Goal: Information Seeking & Learning: Find specific fact

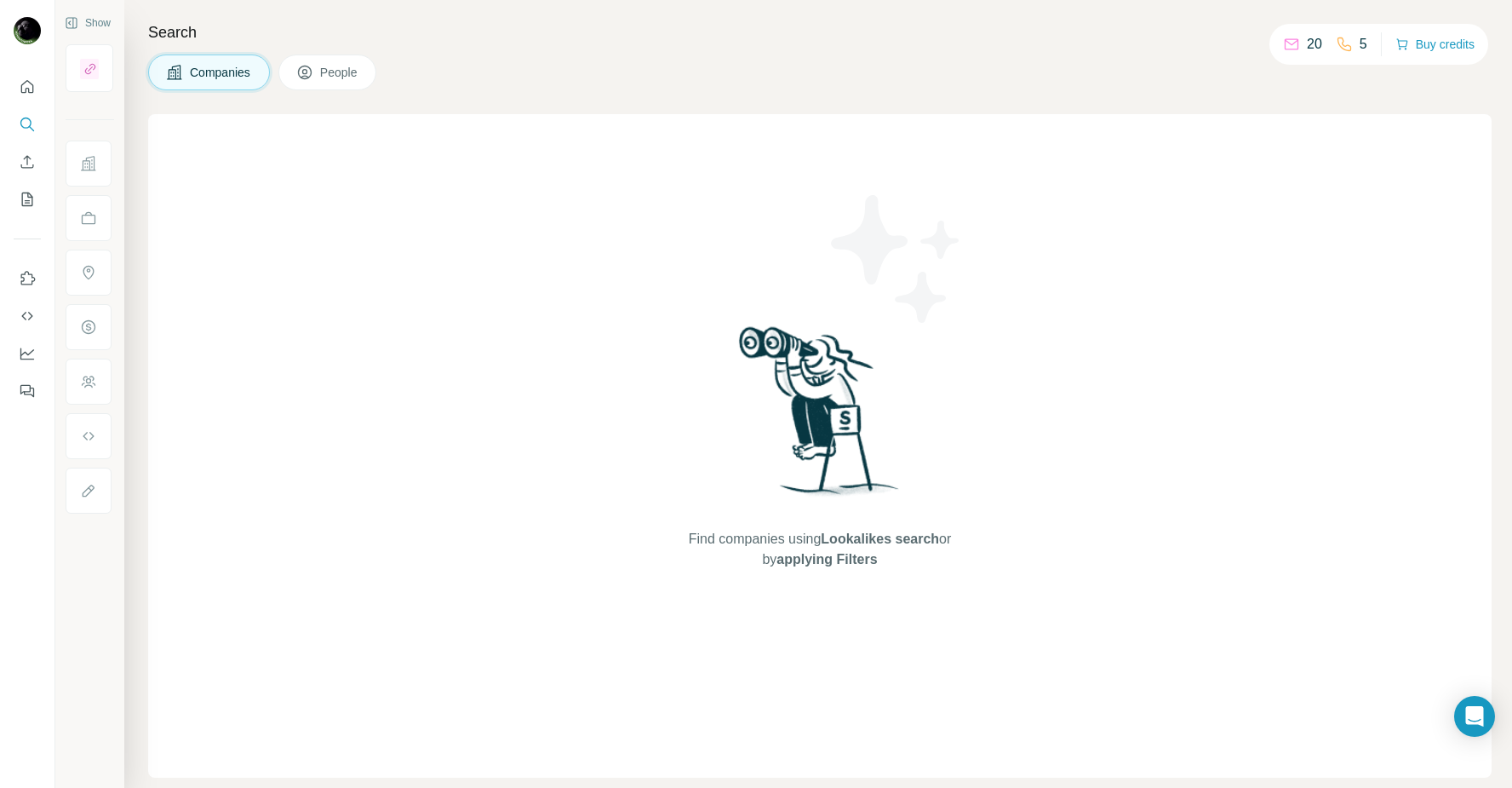
click at [314, 65] on icon at bounding box center [305, 72] width 17 height 17
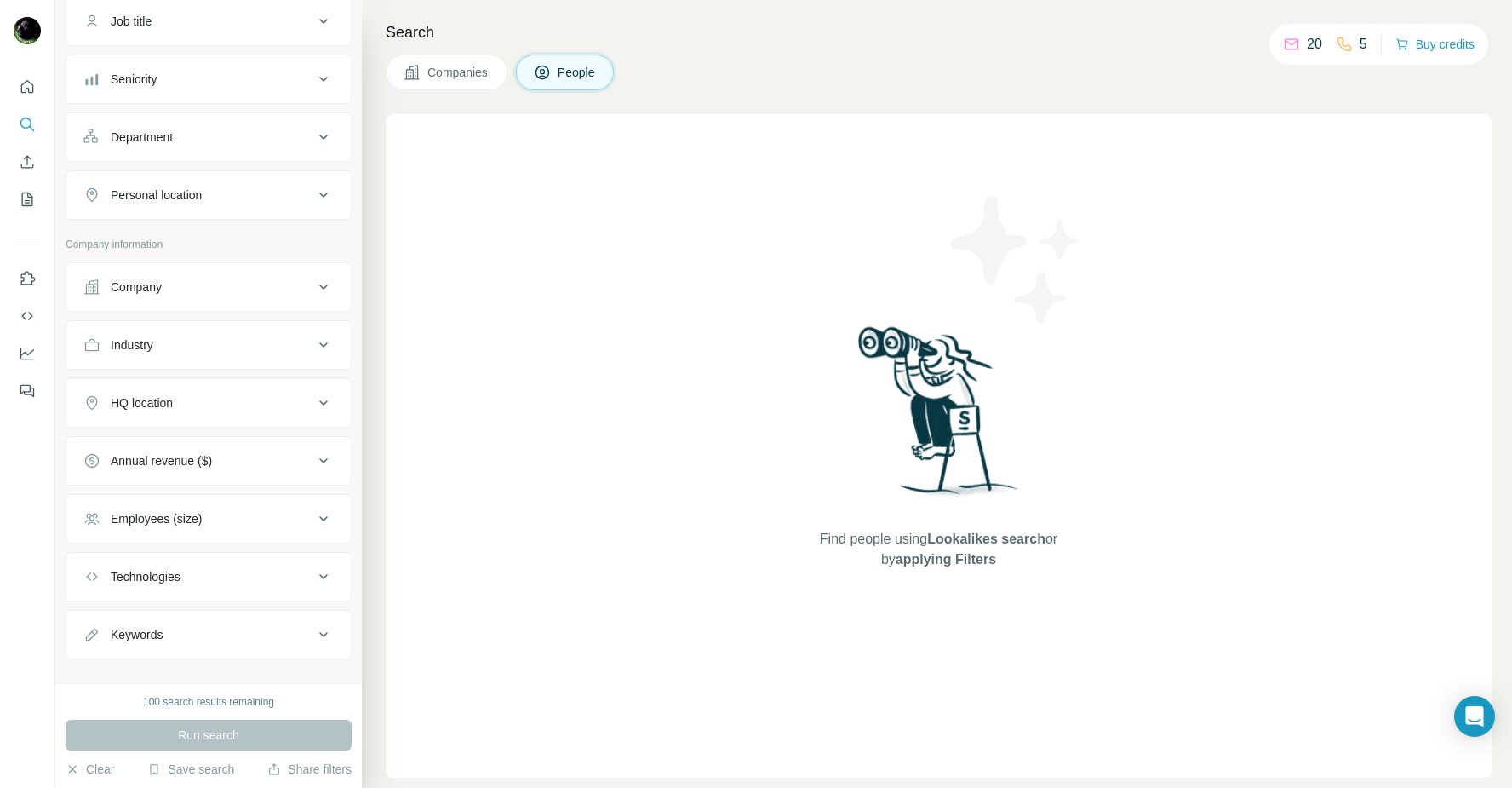
scroll to position [164, 0]
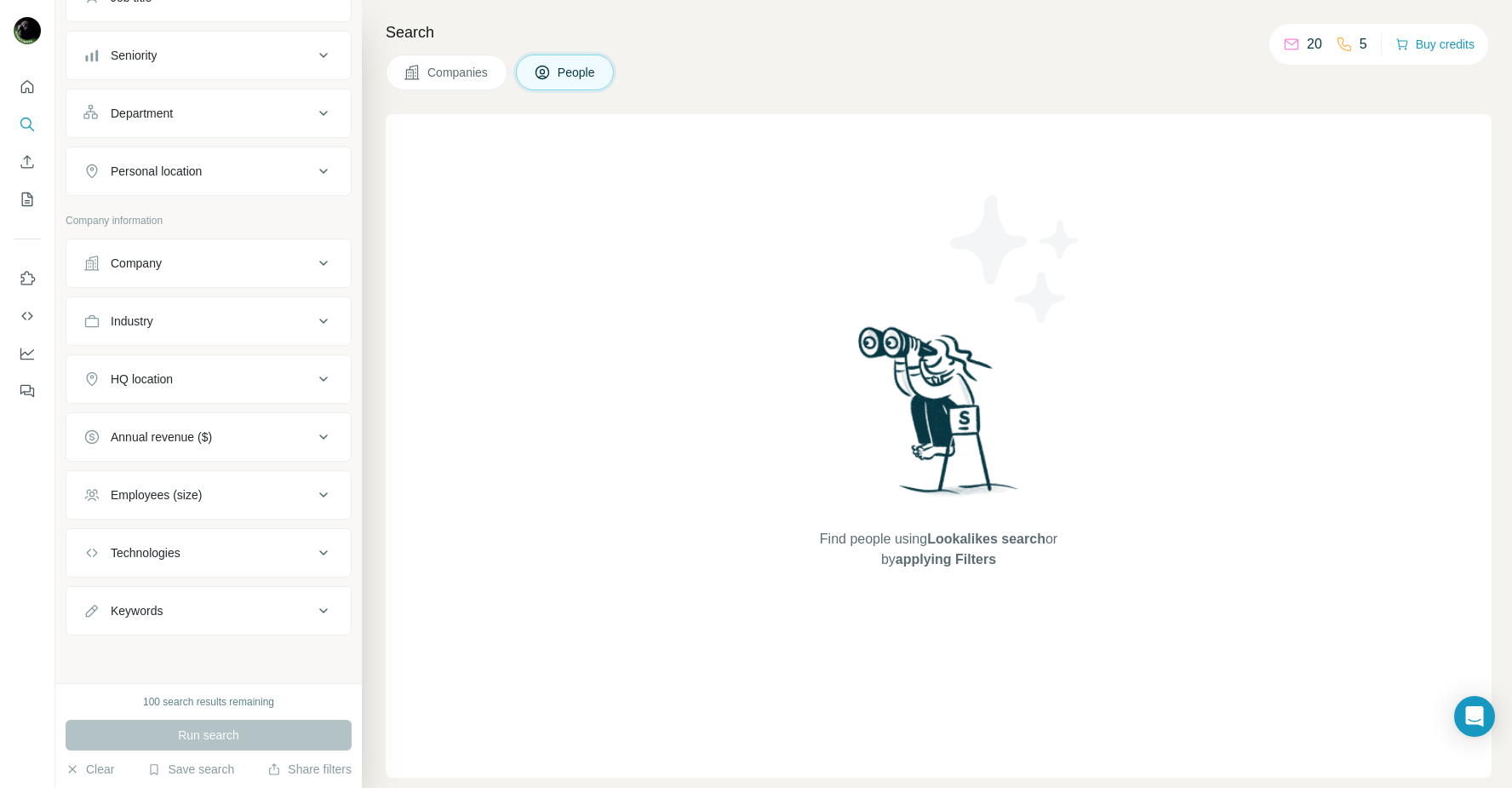
click at [203, 282] on button "Company" at bounding box center [208, 262] width 285 height 40
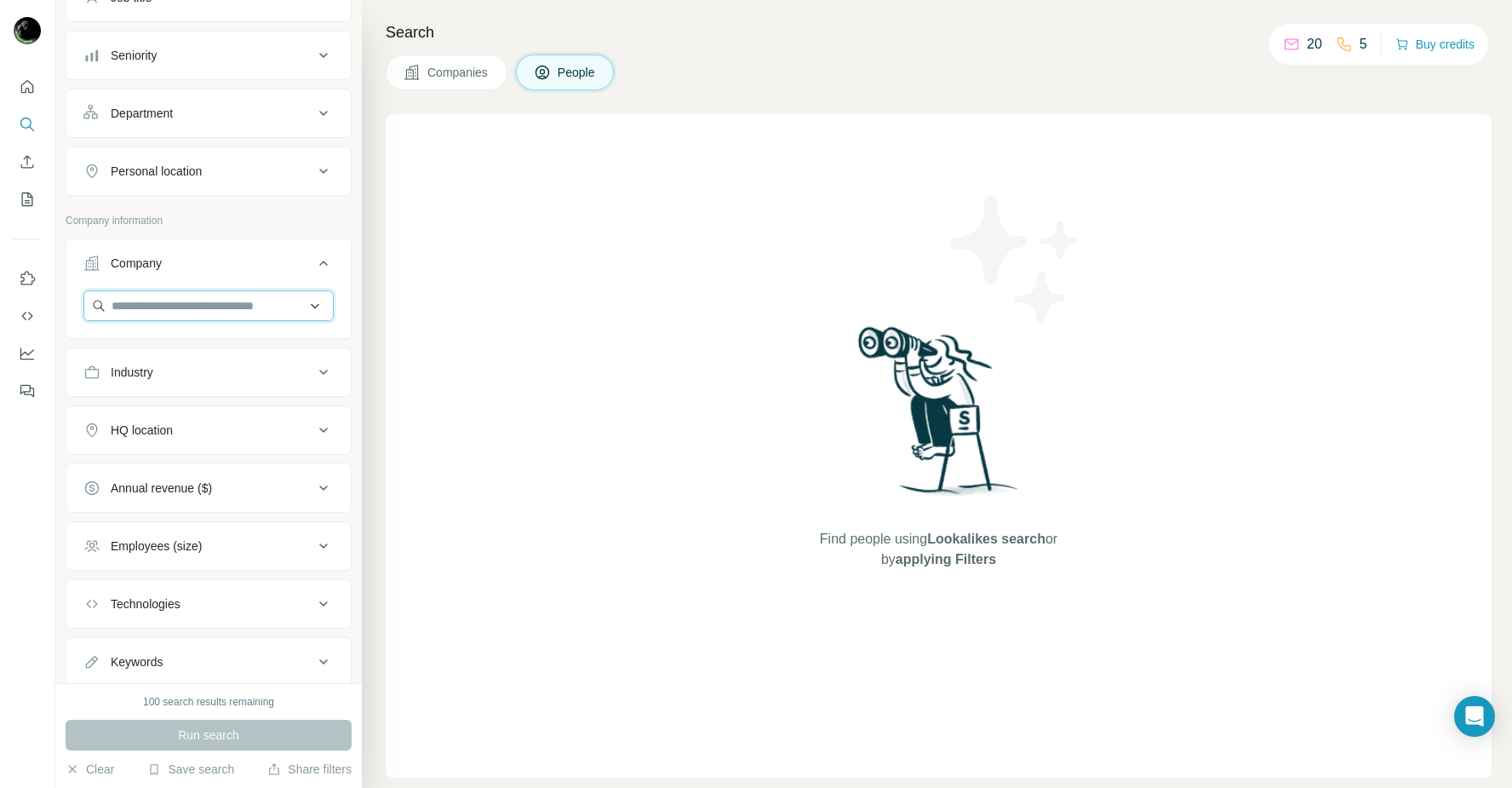
click at [217, 305] on input "text" at bounding box center [208, 305] width 251 height 31
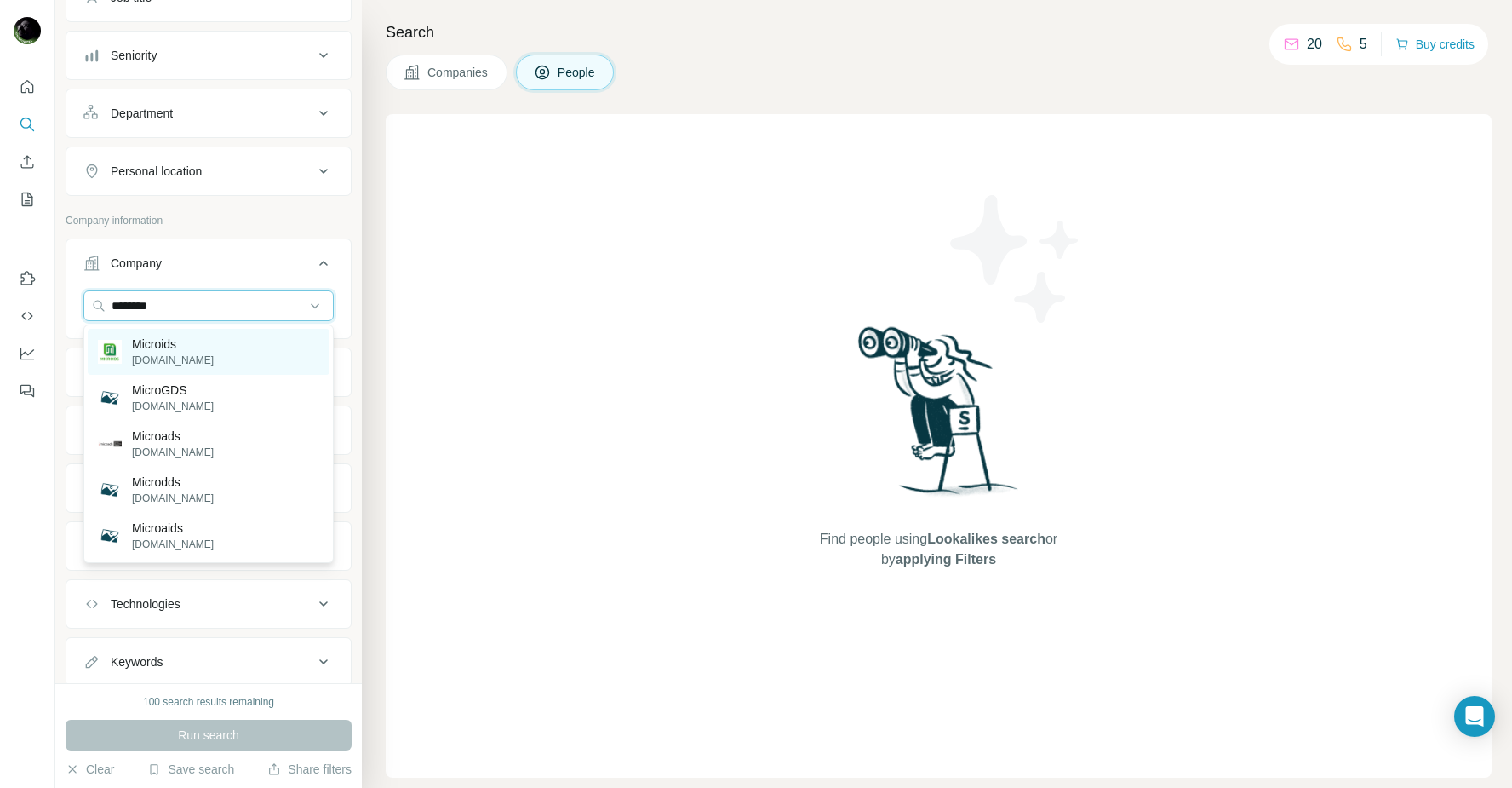
type input "********"
click at [225, 361] on div "Microids [DOMAIN_NAME]" at bounding box center [208, 351] width 242 height 46
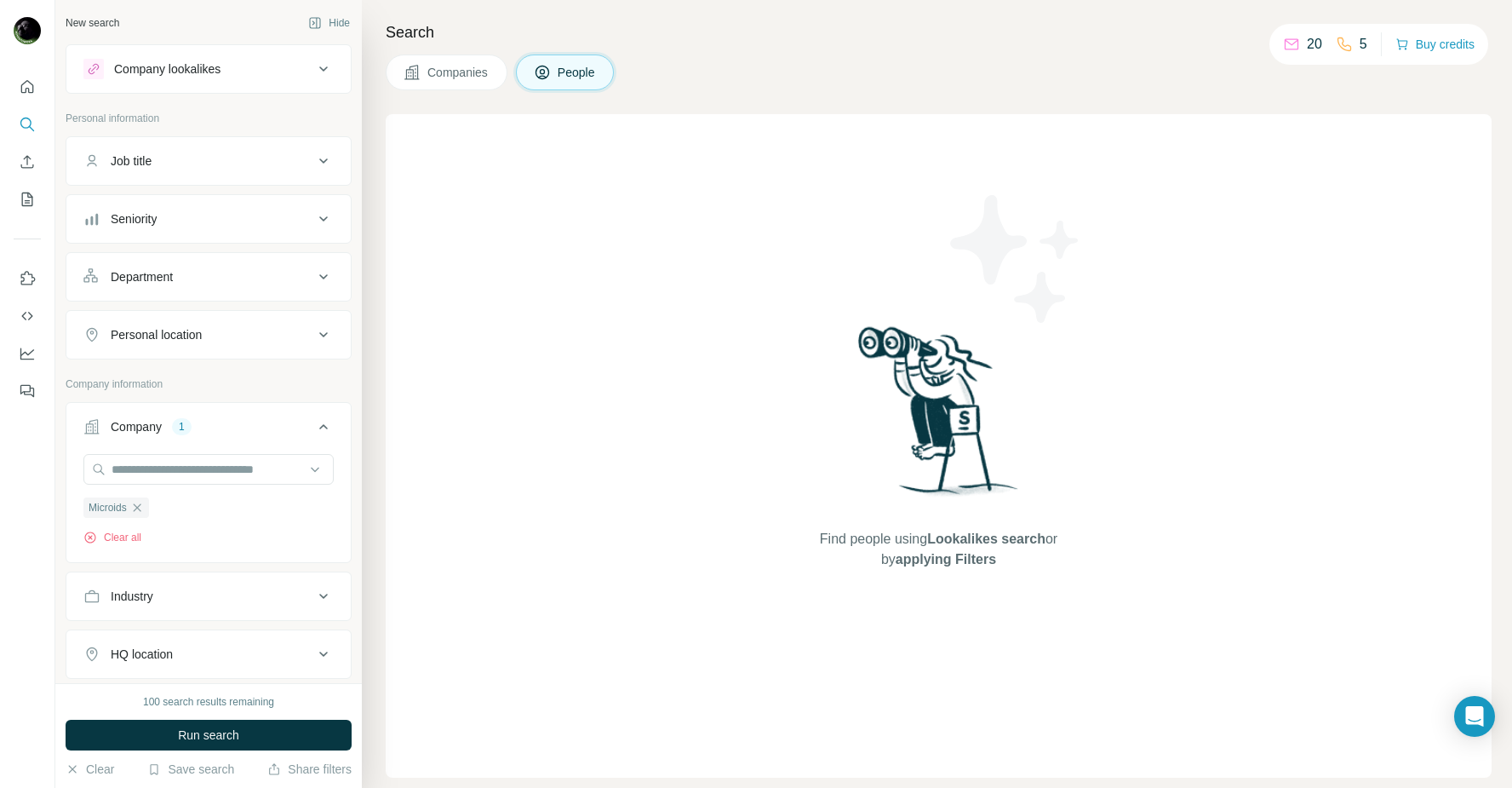
click at [195, 154] on div "Job title" at bounding box center [199, 161] width 230 height 17
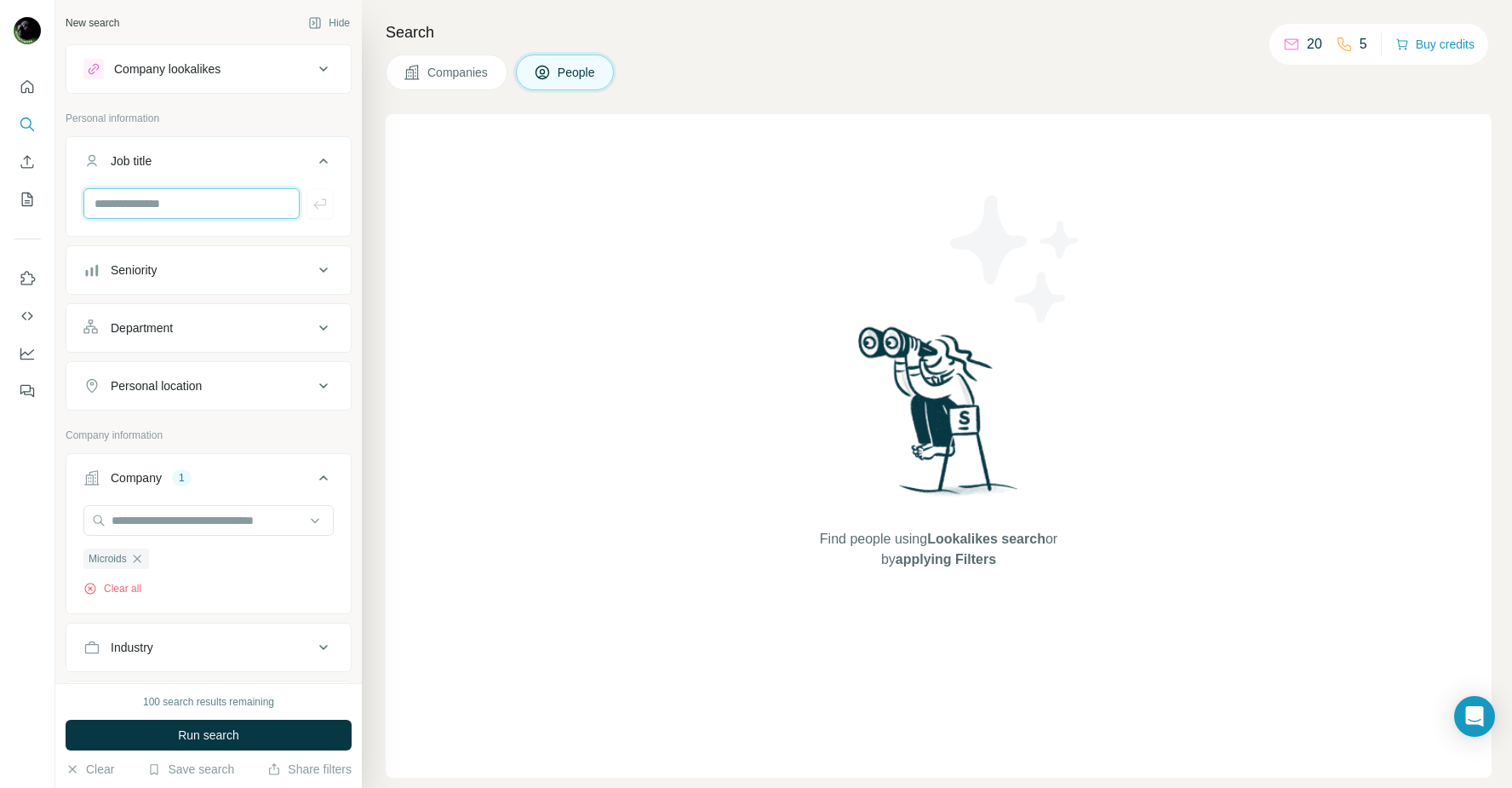
click at [201, 201] on input "text" at bounding box center [191, 203] width 217 height 31
type input "**********"
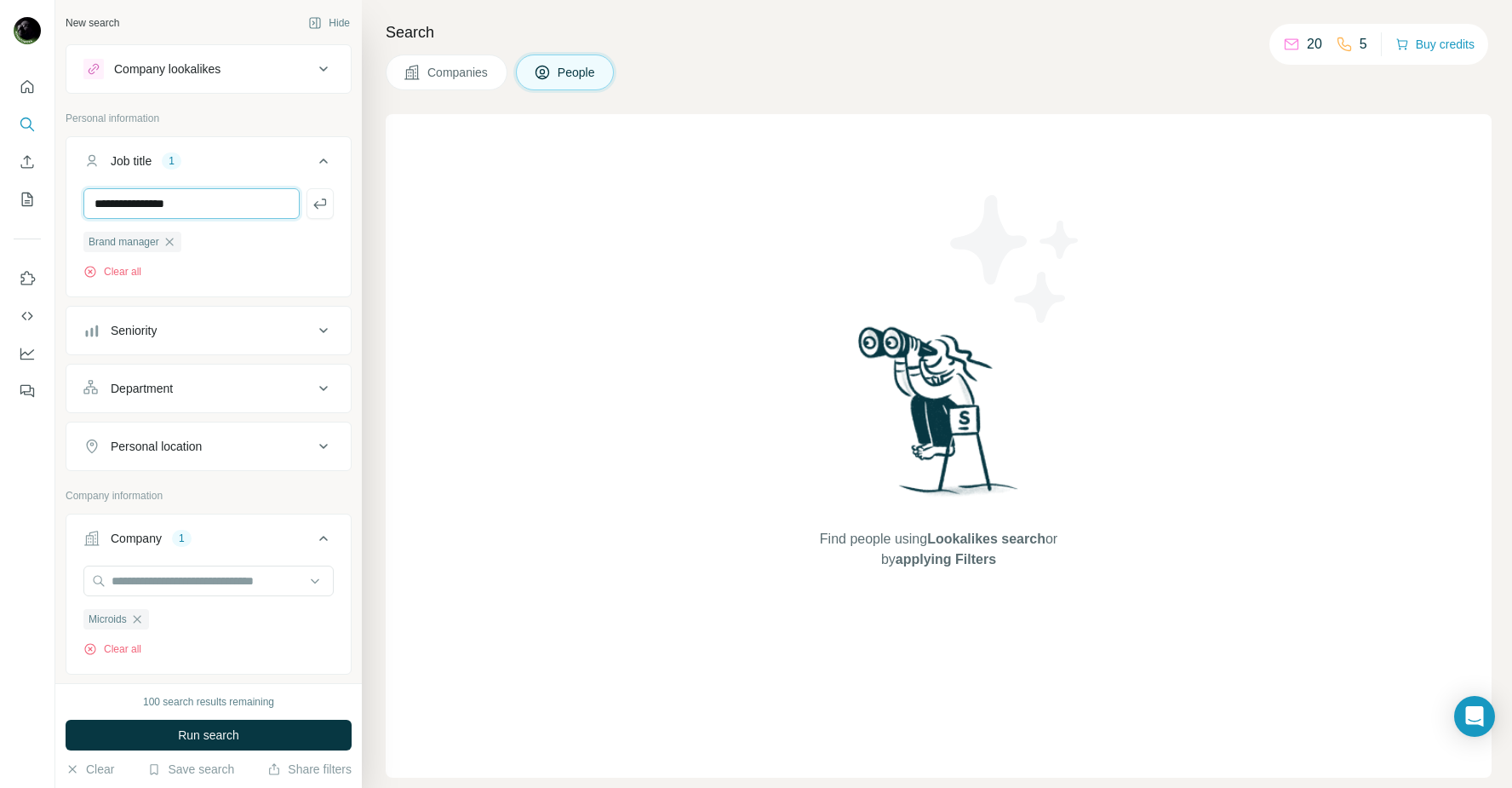
type input "**********"
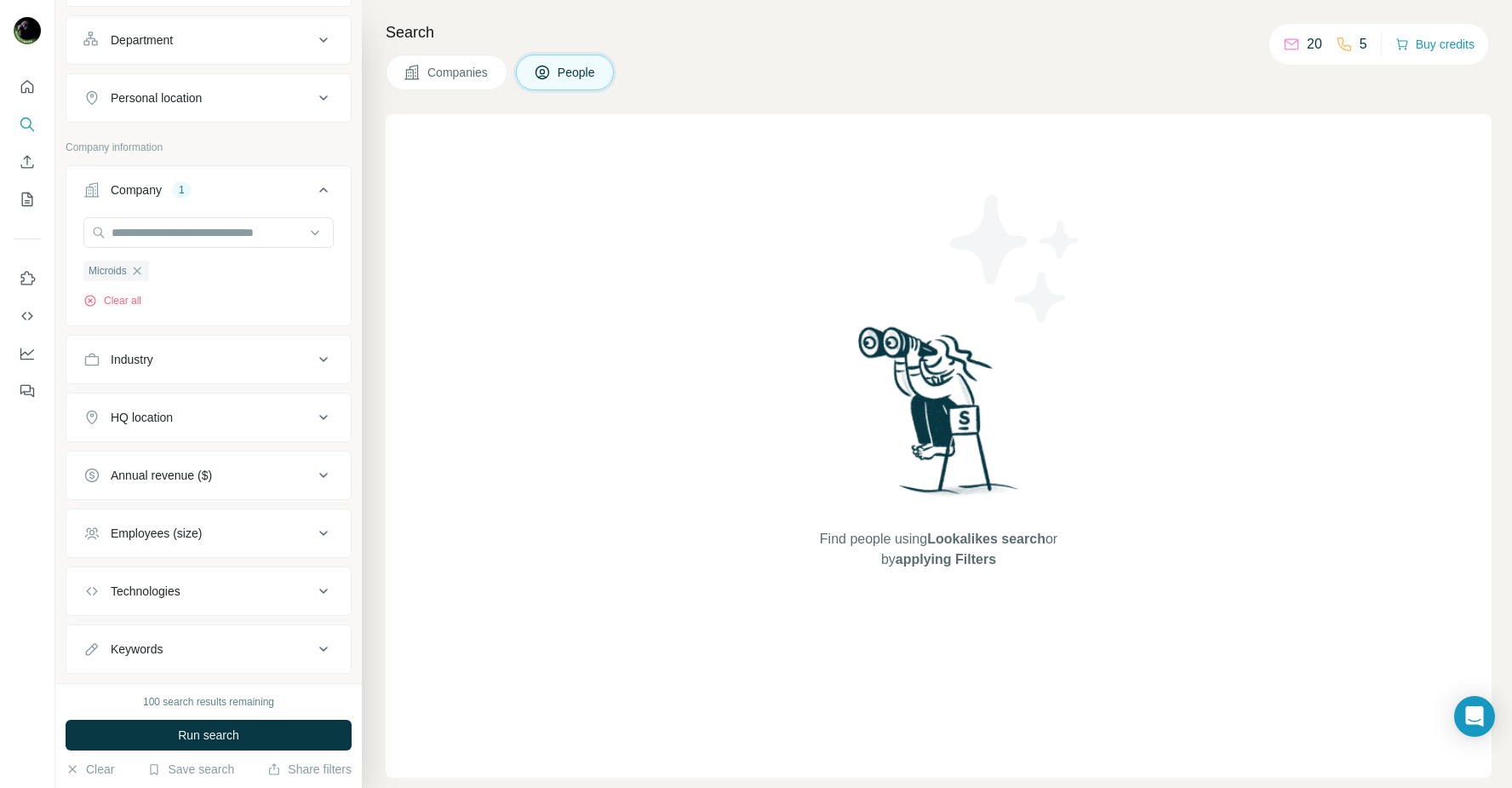
scroll to position [387, 0]
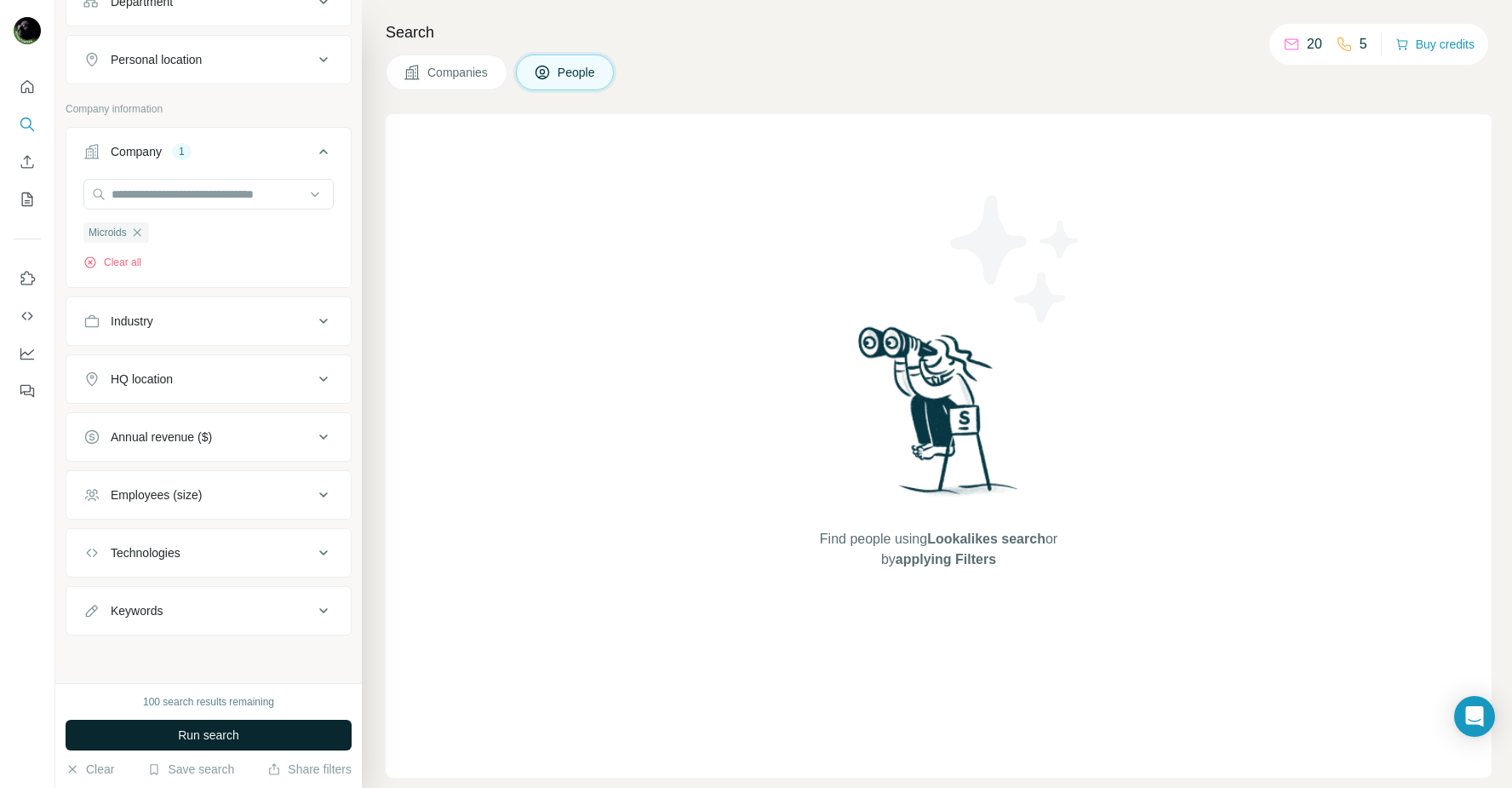
click at [187, 740] on span "Run search" at bounding box center [208, 734] width 61 height 17
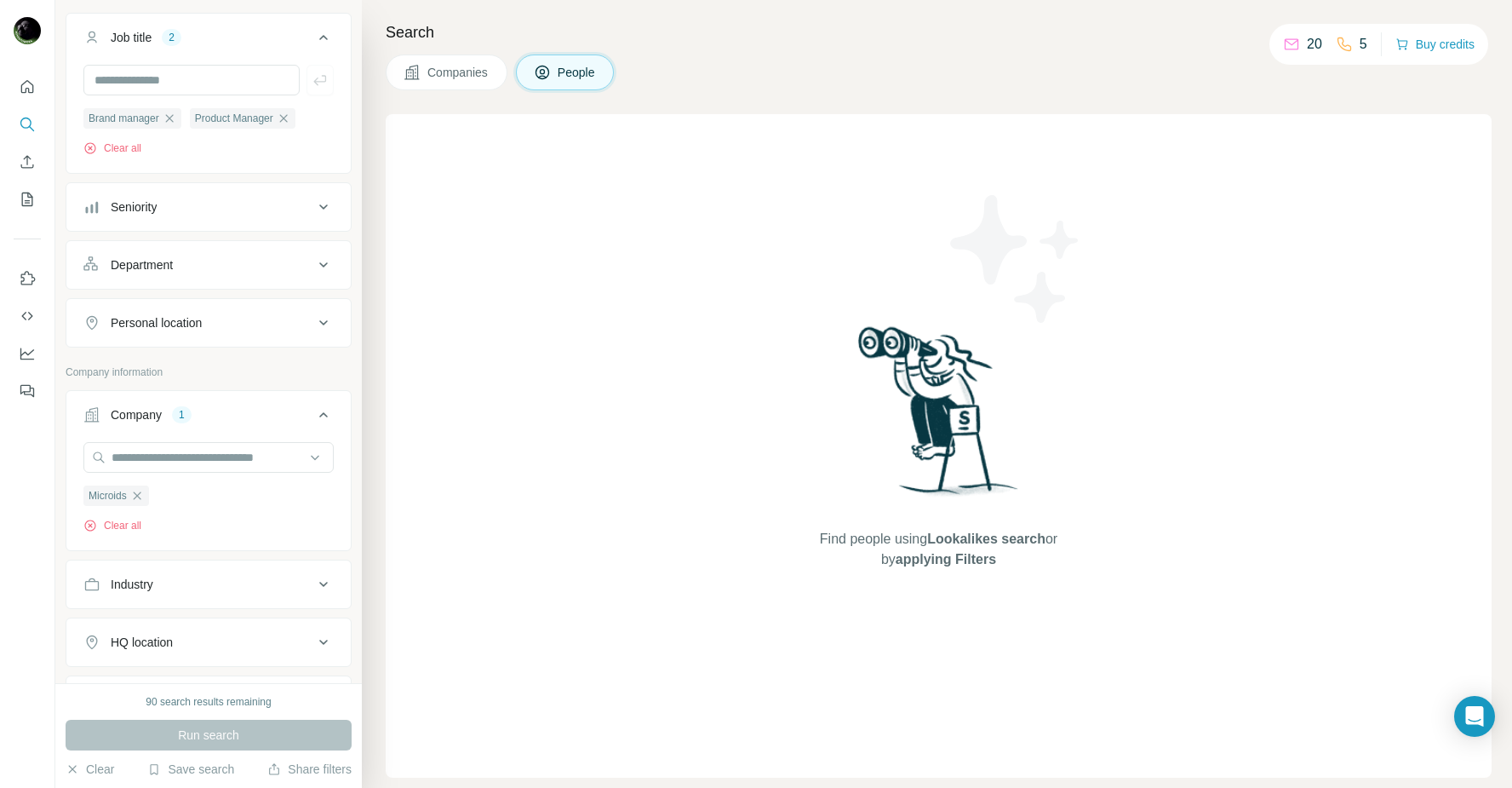
scroll to position [0, 0]
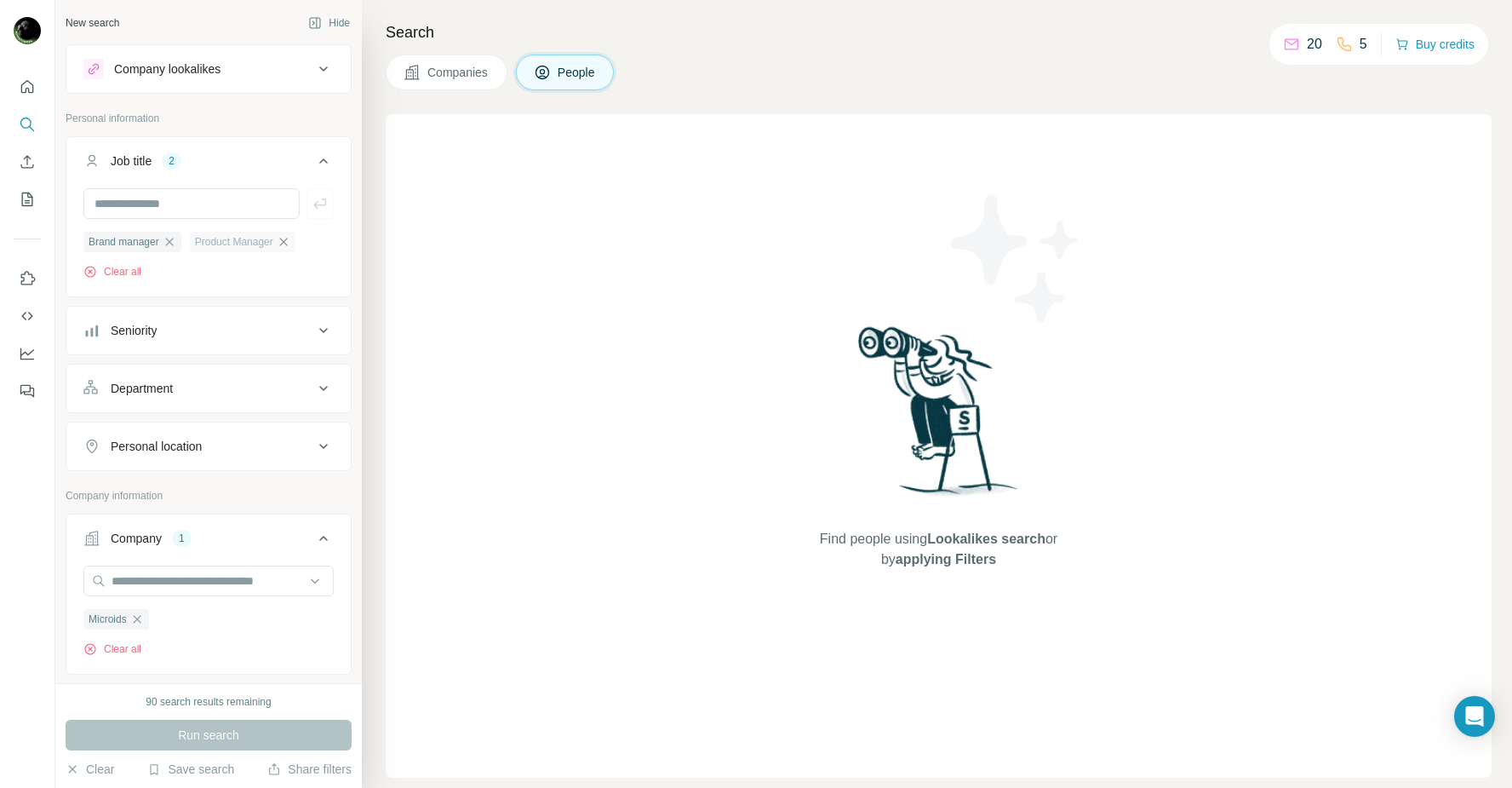
click at [287, 243] on icon "button" at bounding box center [283, 241] width 8 height 8
click at [174, 242] on icon "button" at bounding box center [169, 242] width 13 height 13
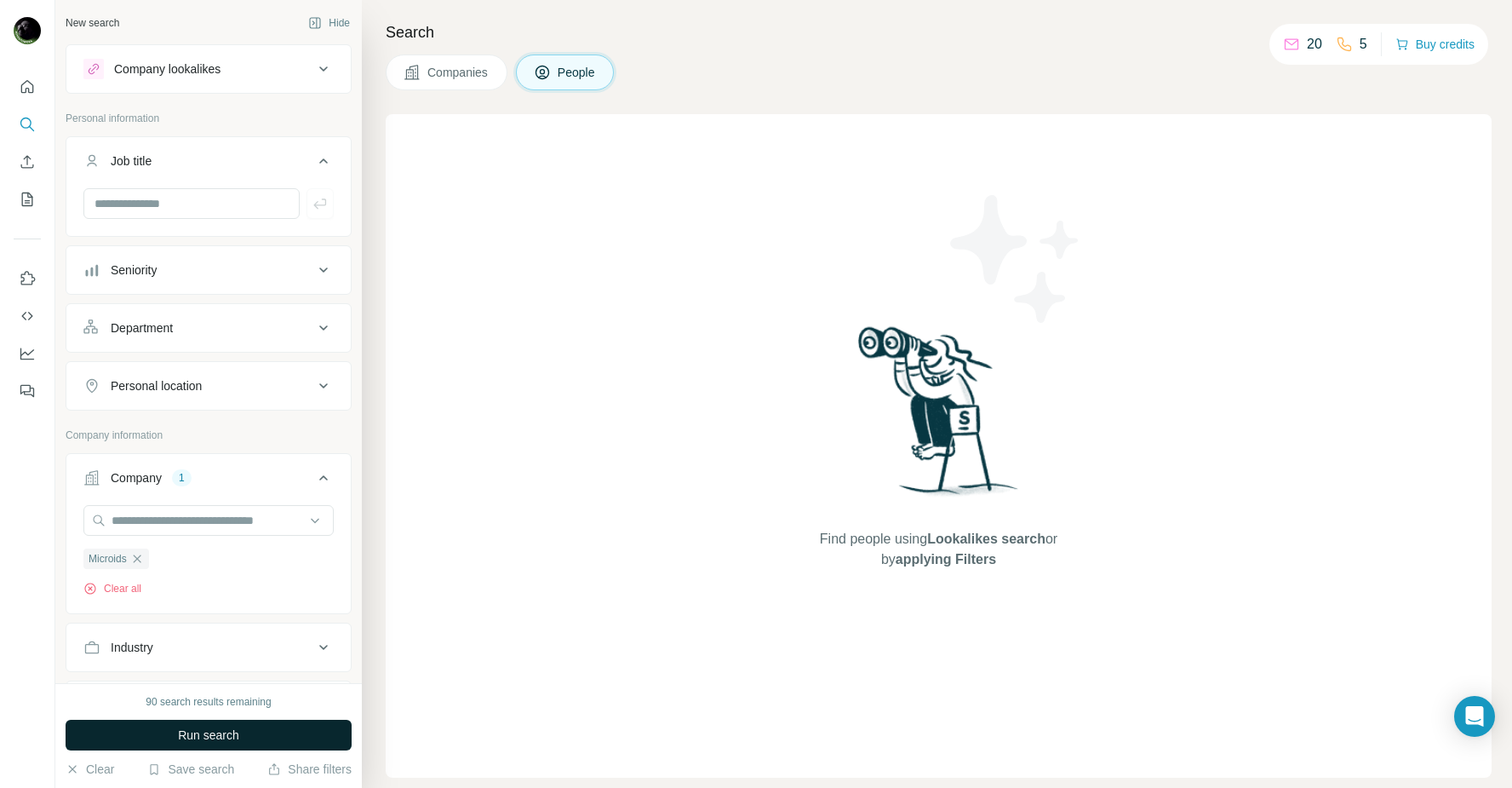
click at [201, 722] on button "Run search" at bounding box center [208, 735] width 286 height 31
